Goal: Check status: Check status

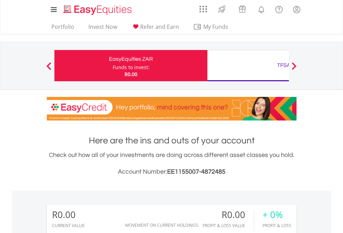
scroll to position [67, 109]
click at [113, 66] on div "Funds to invest:" at bounding box center [131, 67] width 37 height 7
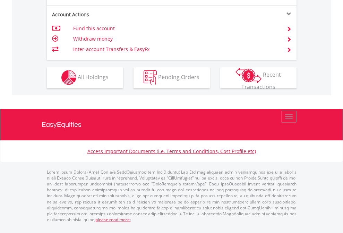
scroll to position [649, 0]
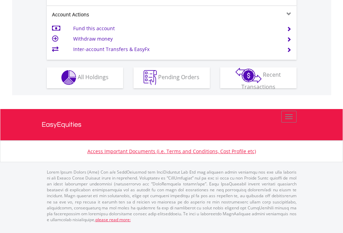
scroll to position [649, 0]
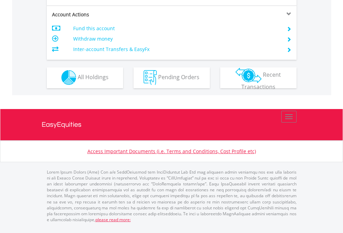
scroll to position [591, 0]
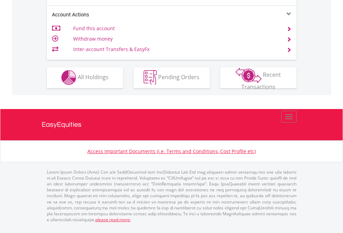
scroll to position [649, 0]
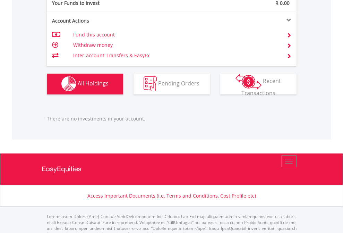
scroll to position [687, 0]
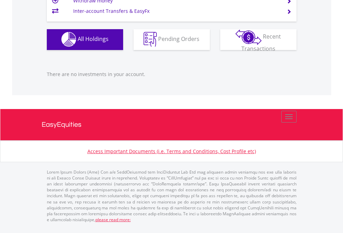
scroll to position [67, 109]
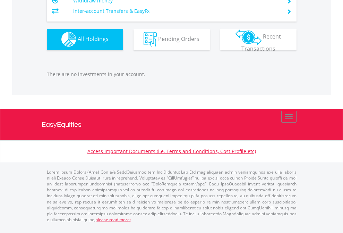
scroll to position [67, 109]
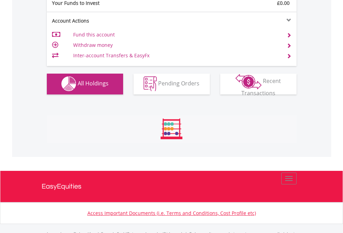
scroll to position [687, 0]
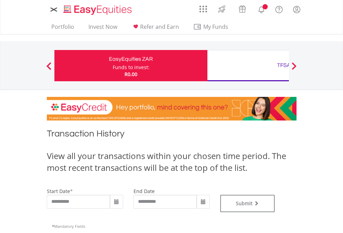
type input "**********"
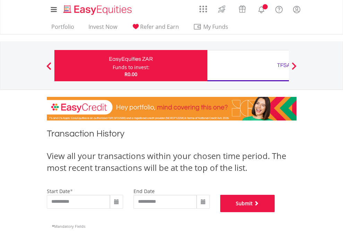
click at [275, 212] on button "Submit" at bounding box center [247, 203] width 55 height 17
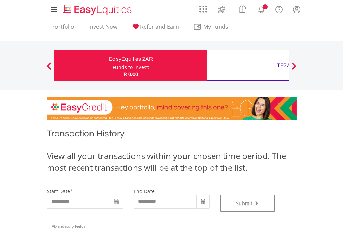
click at [248, 66] on div "TFSA" at bounding box center [284, 65] width 145 height 10
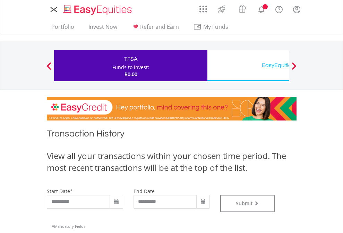
type input "**********"
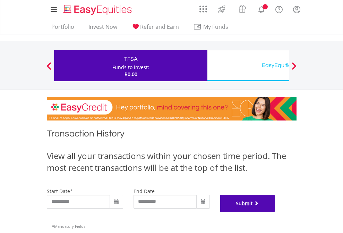
click at [275, 212] on button "Submit" at bounding box center [247, 203] width 55 height 17
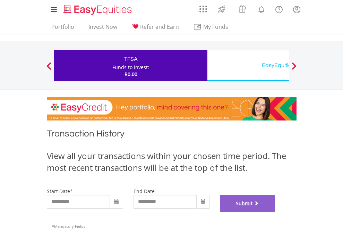
scroll to position [281, 0]
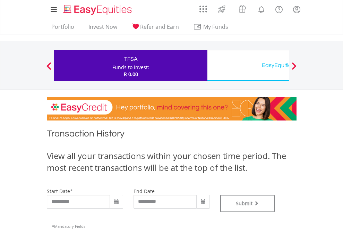
click at [248, 66] on div "EasyEquities USD" at bounding box center [284, 65] width 145 height 10
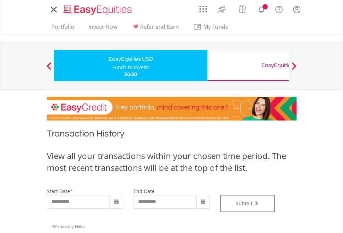
type input "**********"
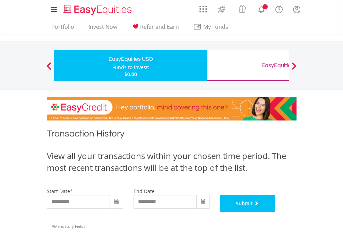
click at [275, 212] on button "Submit" at bounding box center [247, 203] width 55 height 17
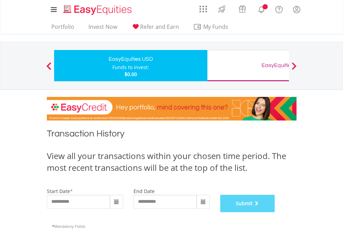
scroll to position [281, 0]
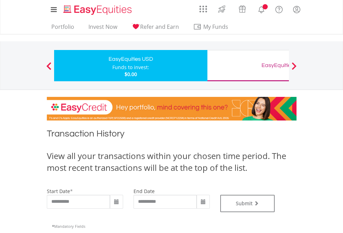
click at [248, 66] on div "EasyEquities GBP" at bounding box center [284, 65] width 145 height 10
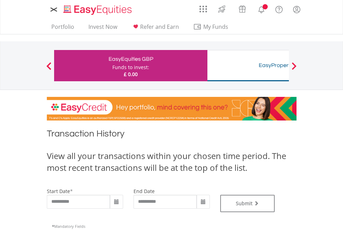
type input "**********"
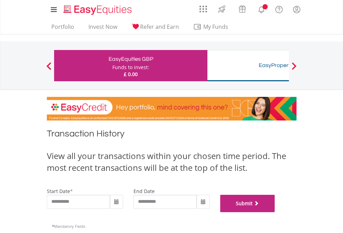
click at [275, 212] on button "Submit" at bounding box center [247, 203] width 55 height 17
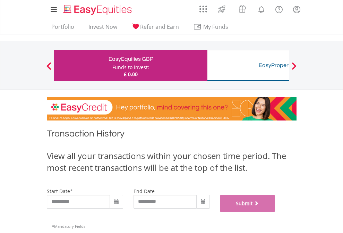
scroll to position [281, 0]
